Goal: Information Seeking & Learning: Learn about a topic

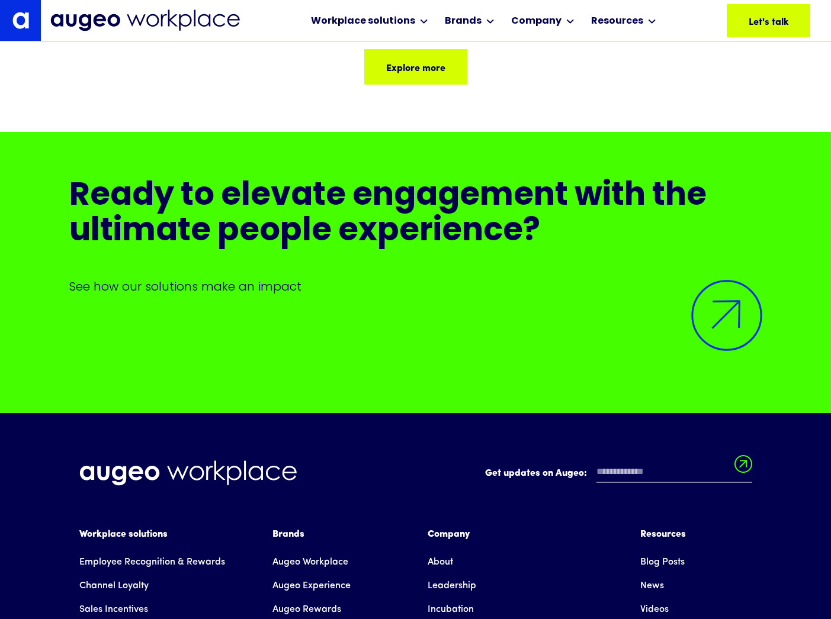
click at [428, 488] on div "Get updates on Augeo: Get updates on Augeo: Thanks for subscribing! Oops! Somet…" at bounding box center [415, 479] width 673 height 37
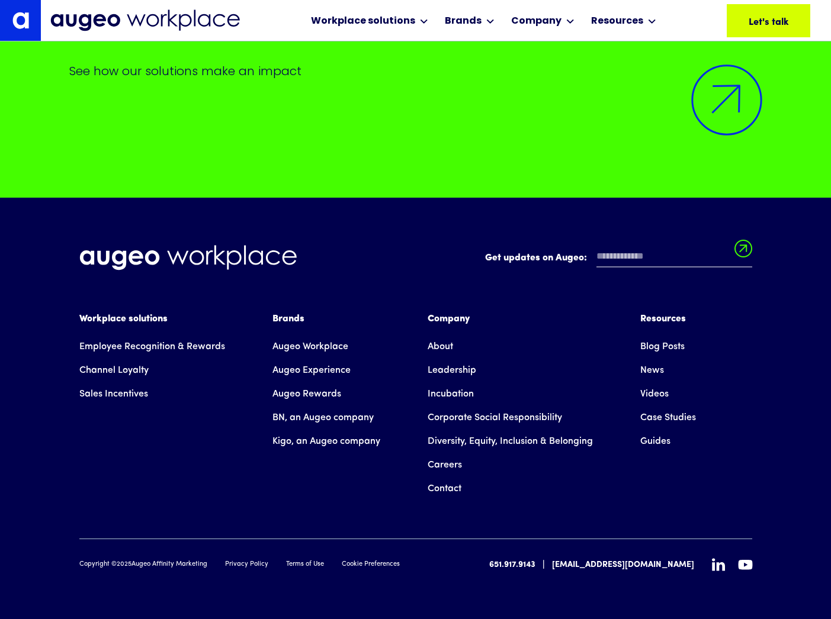
scroll to position [5721, 0]
click at [446, 349] on link "About" at bounding box center [440, 347] width 25 height 24
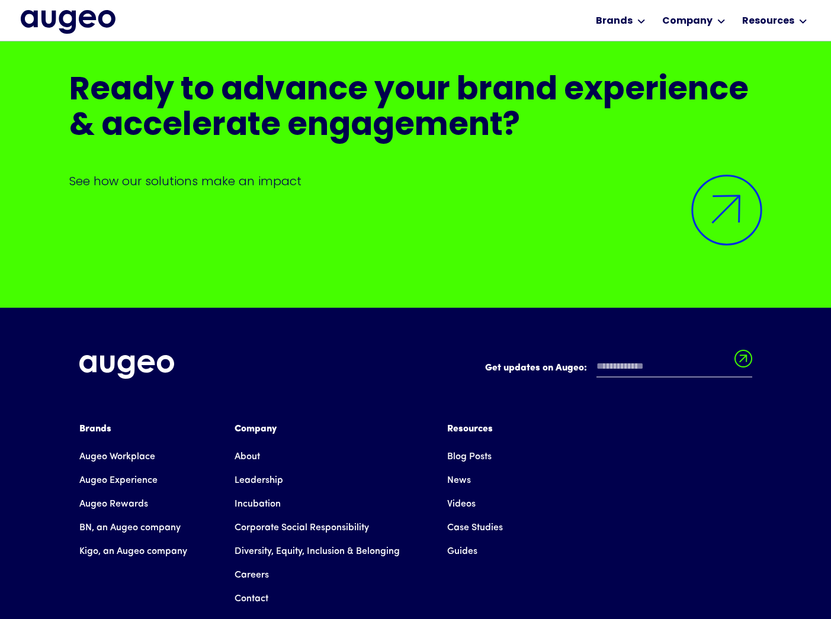
scroll to position [10165, 0]
